Goal: Task Accomplishment & Management: Complete application form

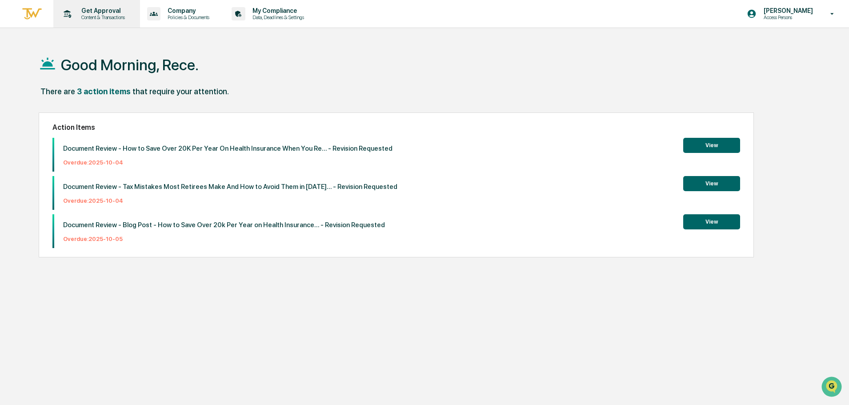
click at [108, 17] on p "Content & Transactions" at bounding box center [101, 17] width 55 height 6
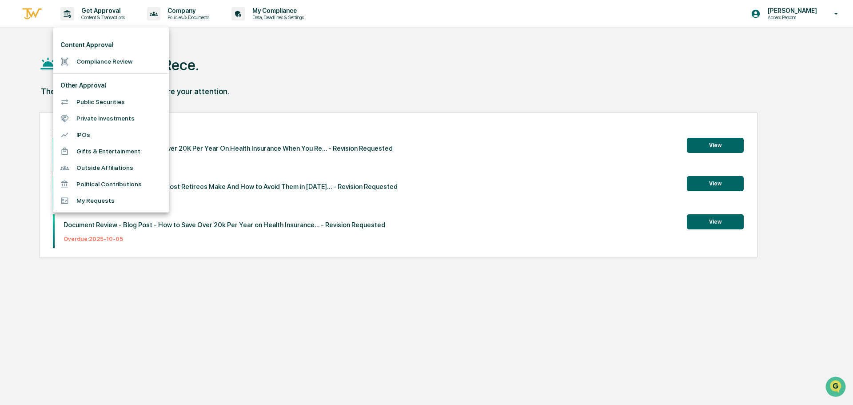
click at [111, 67] on li "Compliance Review" at bounding box center [111, 61] width 116 height 16
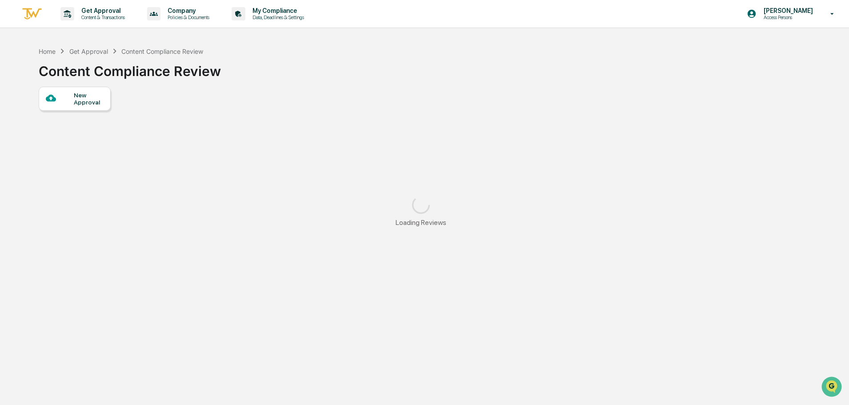
click at [101, 104] on div "New Approval" at bounding box center [89, 99] width 30 height 14
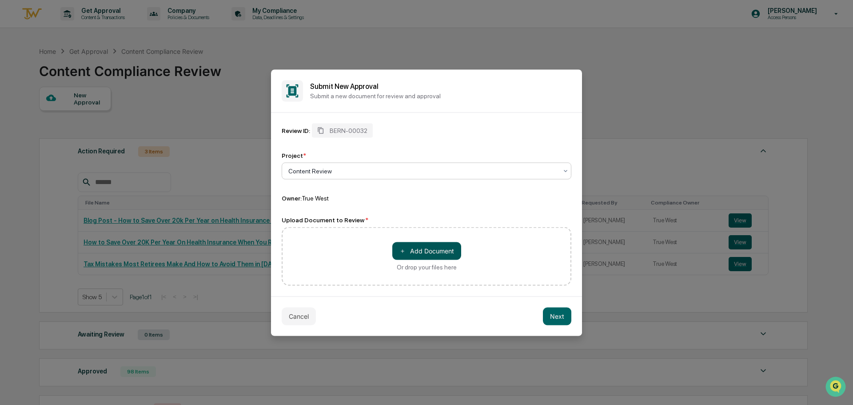
click at [420, 247] on button "＋ Add Document" at bounding box center [426, 251] width 69 height 18
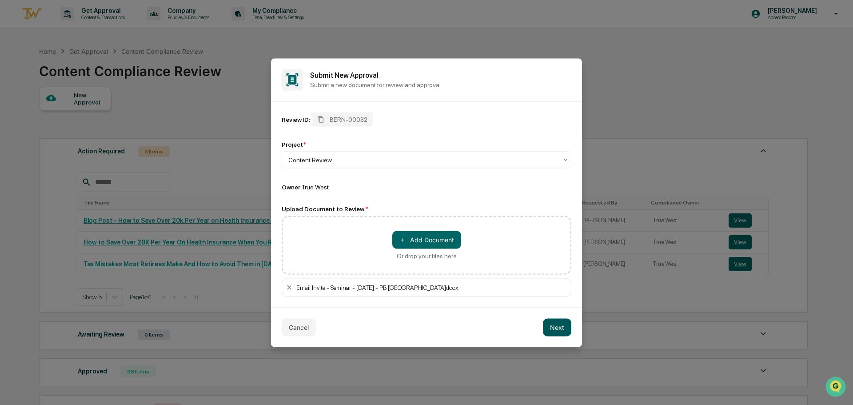
click at [554, 323] on button "Next" at bounding box center [557, 327] width 28 height 18
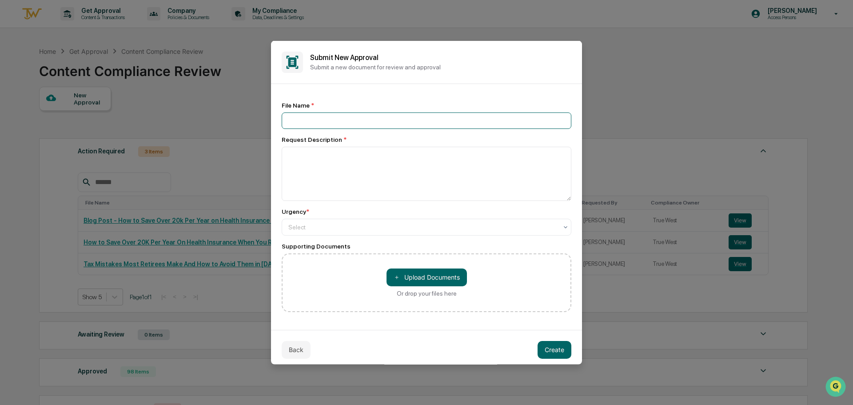
click at [366, 118] on input at bounding box center [427, 120] width 290 height 16
type input "**********"
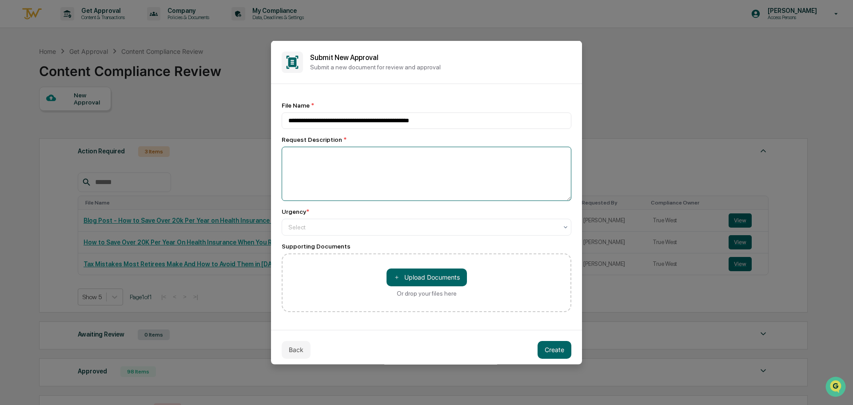
click at [367, 163] on textarea at bounding box center [427, 173] width 290 height 54
type textarea "**********"
click at [371, 234] on div "Select" at bounding box center [427, 226] width 290 height 17
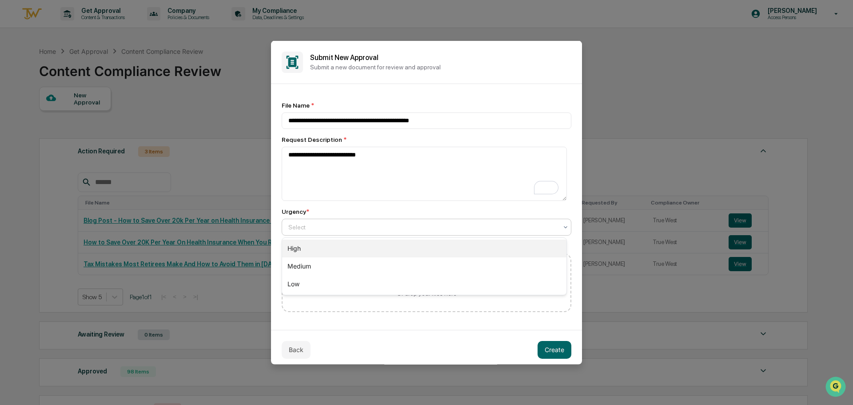
click at [370, 244] on div "High" at bounding box center [424, 248] width 284 height 18
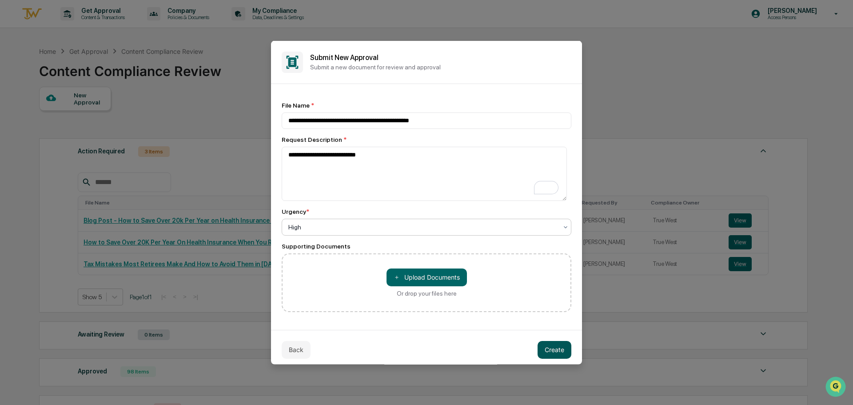
click at [553, 351] on button "Create" at bounding box center [555, 349] width 34 height 18
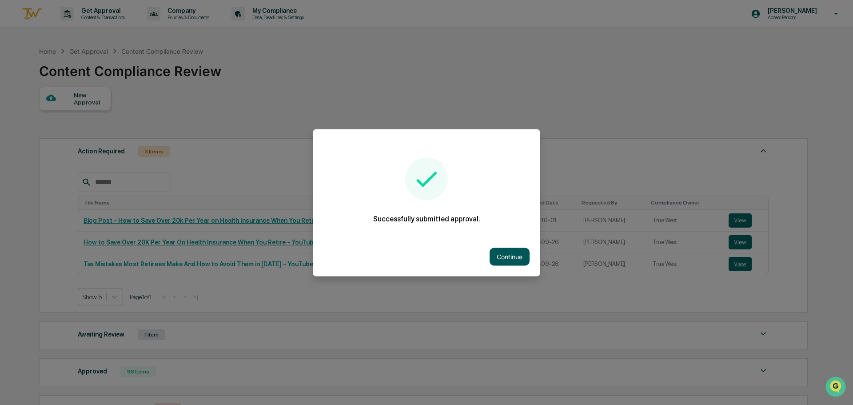
click at [515, 254] on button "Continue" at bounding box center [510, 256] width 40 height 18
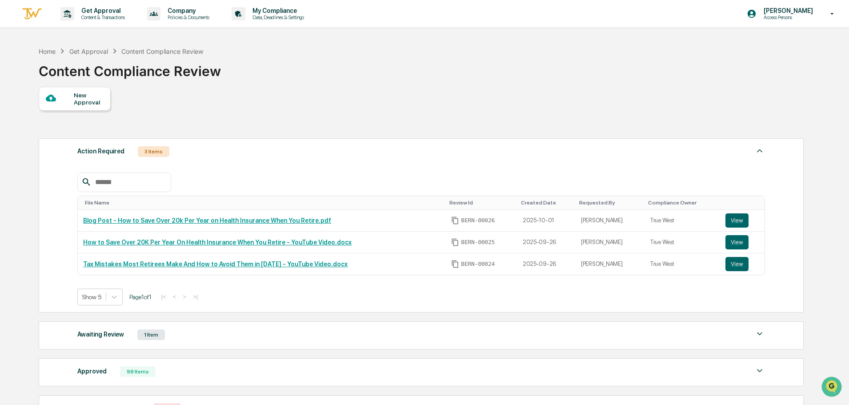
click at [465, 143] on div "Action Required 3 Items File Name Review Id Created Date Requested By Complianc…" at bounding box center [421, 225] width 765 height 174
